Goal: Task Accomplishment & Management: Use online tool/utility

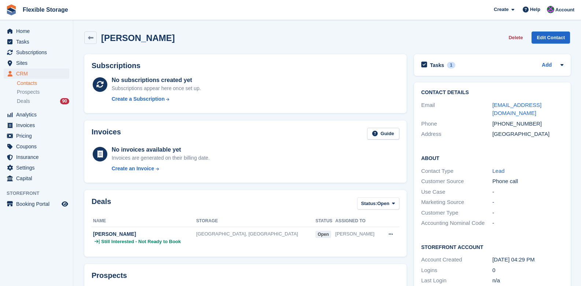
scroll to position [251, 0]
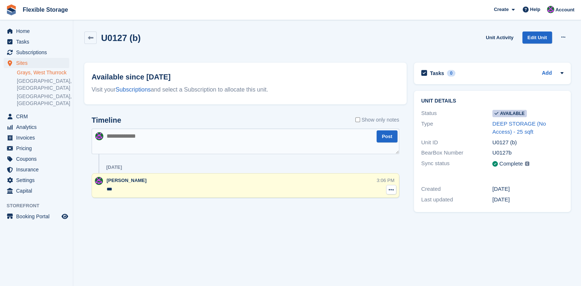
click at [392, 193] on button at bounding box center [391, 190] width 10 height 10
click at [357, 202] on p "Delete note" at bounding box center [361, 204] width 64 height 10
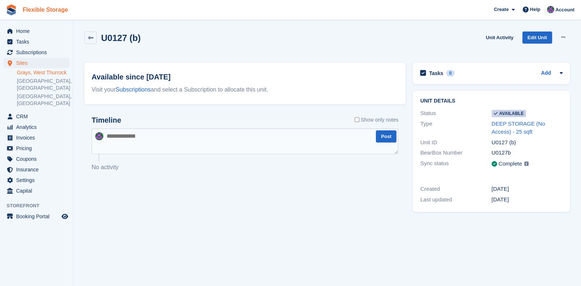
click at [29, 7] on link "Flexible Storage" at bounding box center [45, 10] width 51 height 12
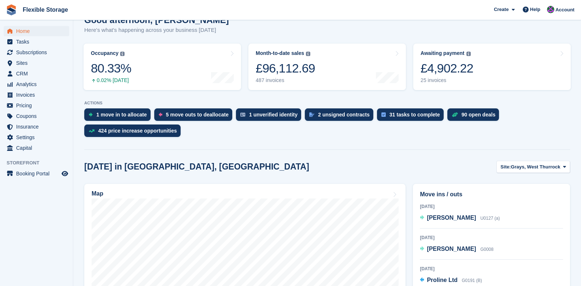
scroll to position [183, 0]
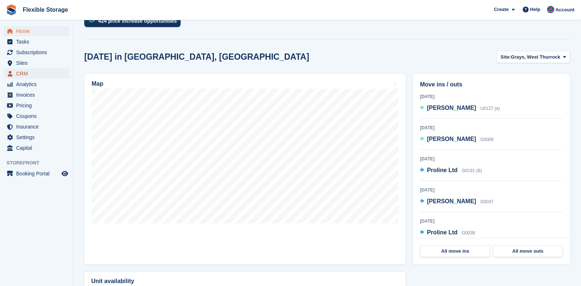
click at [21, 74] on span "CRM" at bounding box center [38, 73] width 44 height 10
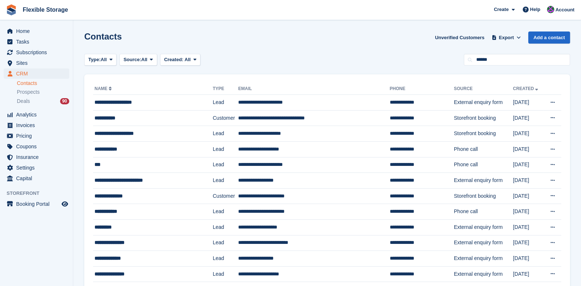
type input "******"
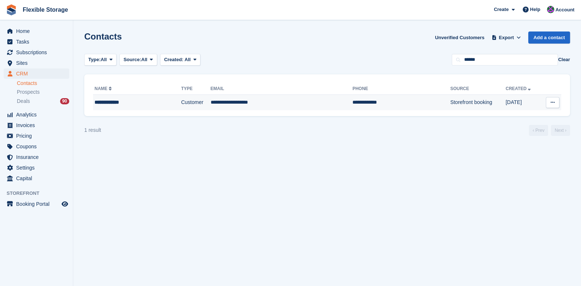
click at [149, 104] on div "**********" at bounding box center [127, 103] width 65 height 8
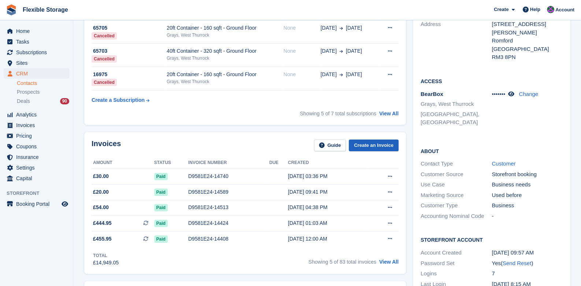
scroll to position [110, 0]
click at [371, 149] on link "Create an Invoice" at bounding box center [374, 146] width 50 height 12
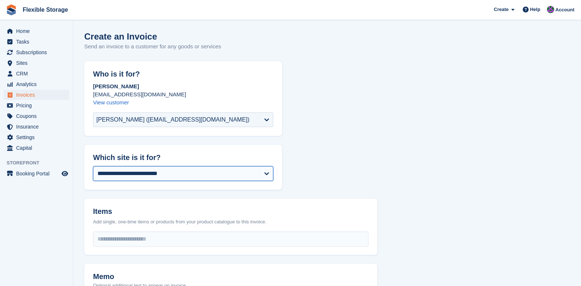
click at [144, 174] on select "**********" at bounding box center [183, 173] width 180 height 15
select select "***"
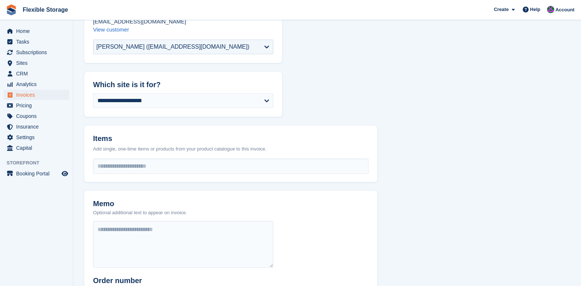
scroll to position [110, 0]
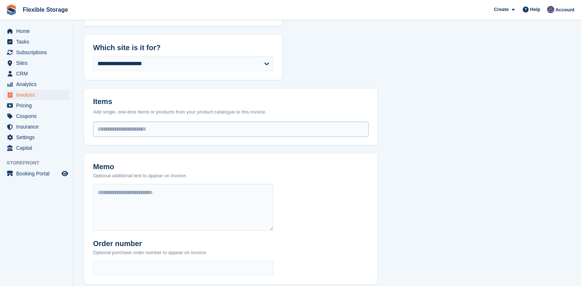
click at [109, 134] on input "select-one" at bounding box center [230, 129] width 275 height 15
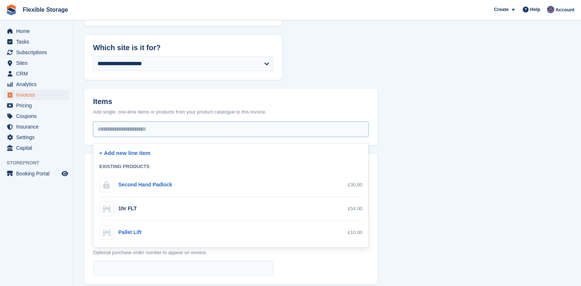
click at [125, 230] on div "Pallet Lift" at bounding box center [129, 233] width 23 height 8
select select "**"
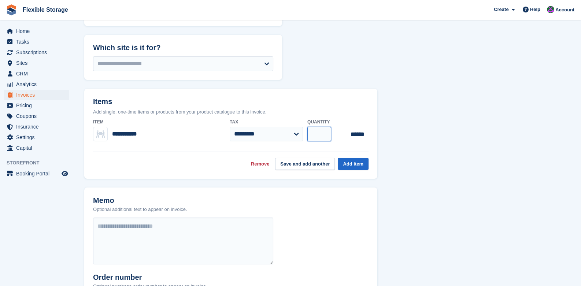
click at [317, 131] on input "*" at bounding box center [319, 134] width 24 height 15
type input "*"
click at [364, 165] on button "Add item" at bounding box center [353, 164] width 31 height 12
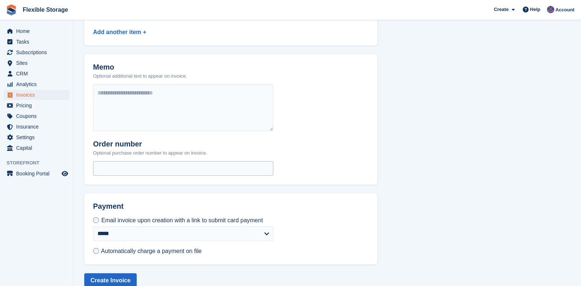
scroll to position [255, 0]
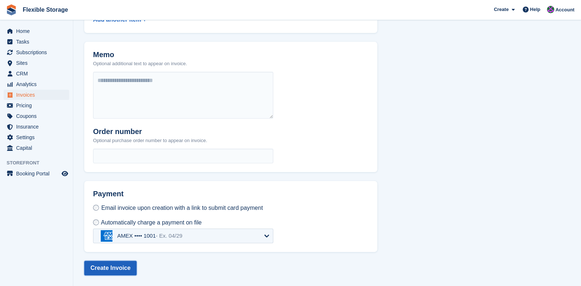
click at [116, 267] on button "Create Invoice" at bounding box center [110, 268] width 52 height 15
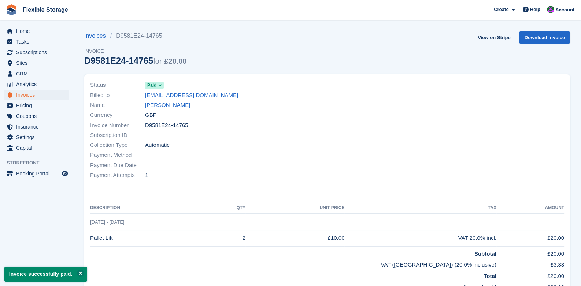
click at [153, 186] on div "Status Paid Billed to [EMAIL_ADDRESS][DOMAIN_NAME] Name [PERSON_NAME] Currency …" at bounding box center [327, 192] width 486 height 236
click at [26, 96] on span "Invoices" at bounding box center [38, 95] width 44 height 10
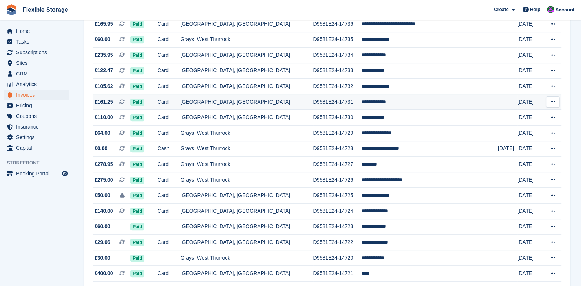
scroll to position [622, 0]
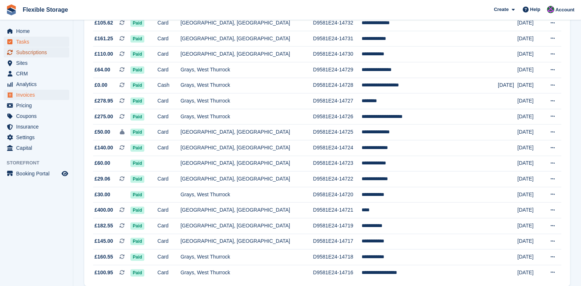
drag, startPoint x: 30, startPoint y: 51, endPoint x: 39, endPoint y: 39, distance: 14.4
click at [30, 51] on span "Subscriptions" at bounding box center [38, 52] width 44 height 10
click at [39, 39] on span "Tasks" at bounding box center [38, 42] width 44 height 10
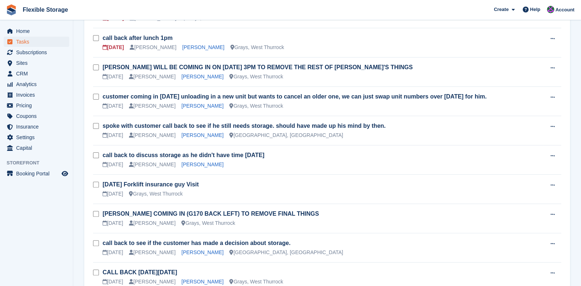
scroll to position [183, 0]
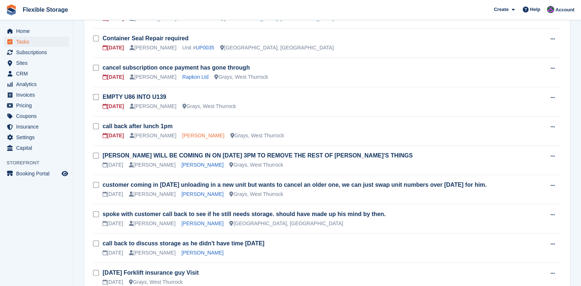
click at [197, 137] on link "[PERSON_NAME]" at bounding box center [203, 136] width 42 height 6
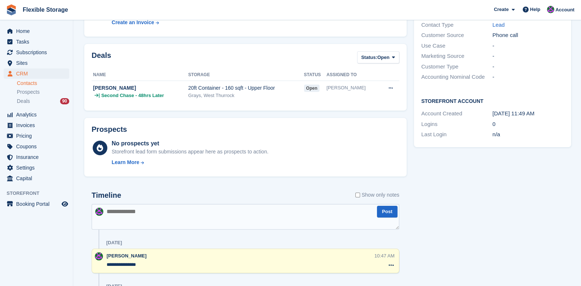
scroll to position [220, 0]
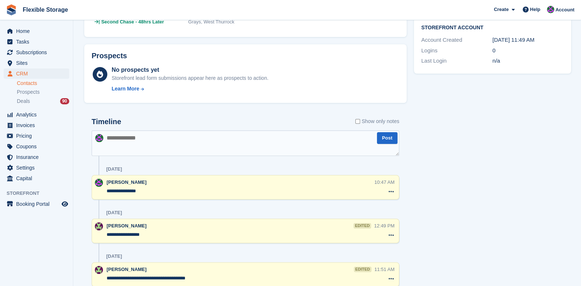
click at [164, 192] on textarea "**********" at bounding box center [240, 191] width 267 height 7
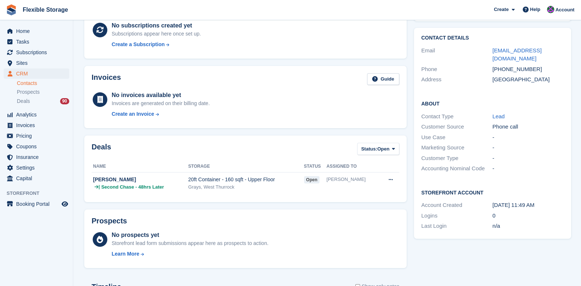
scroll to position [0, 0]
